Goal: Transaction & Acquisition: Purchase product/service

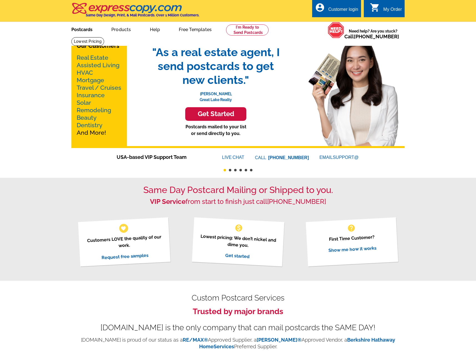
click at [85, 29] on link "Postcards" at bounding box center [81, 28] width 39 height 13
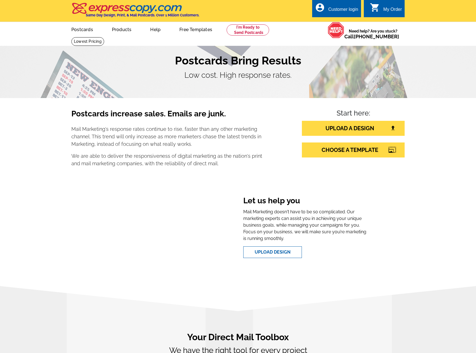
click at [429, 145] on div "Postcards increase sales. Emails are junk. Mail Marketing's response rates cont…" at bounding box center [238, 191] width 476 height 186
click at [434, 141] on div "Postcards increase sales. Emails are junk. Mail Marketing's response rates cont…" at bounding box center [238, 191] width 476 height 186
click at [364, 150] on link "CHOOSE A TEMPLATE" at bounding box center [353, 149] width 103 height 15
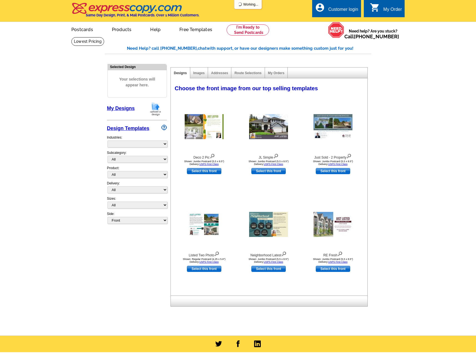
select select "785"
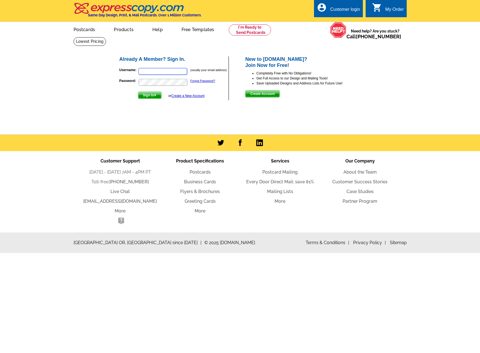
click at [144, 72] on input "Username:" at bounding box center [162, 71] width 49 height 7
paste input "[PERSON_NAME][EMAIL_ADDRESS][DOMAIN_NAME]"
type input "[PERSON_NAME][EMAIL_ADDRESS][DOMAIN_NAME]"
click at [145, 96] on span "Sign In" at bounding box center [149, 95] width 23 height 7
